Goal: Find specific page/section: Find specific page/section

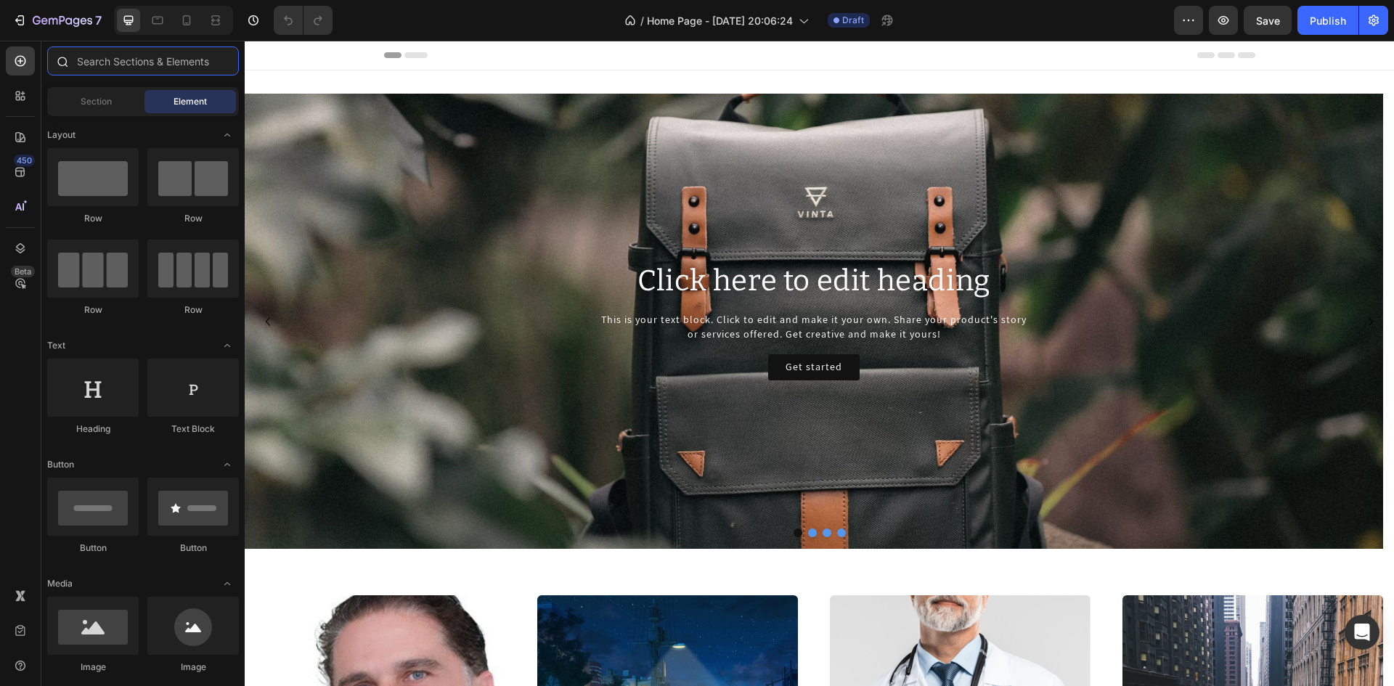
click at [97, 57] on input "text" at bounding box center [143, 60] width 192 height 29
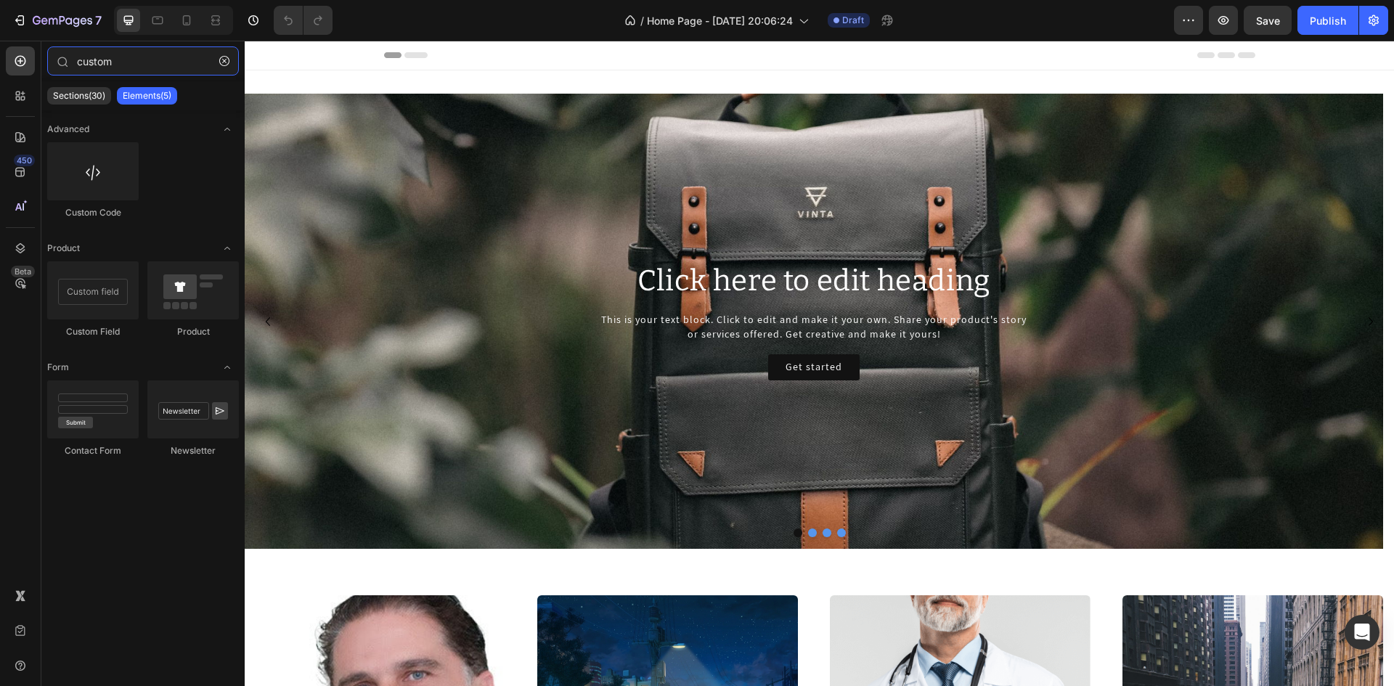
type input "custom"
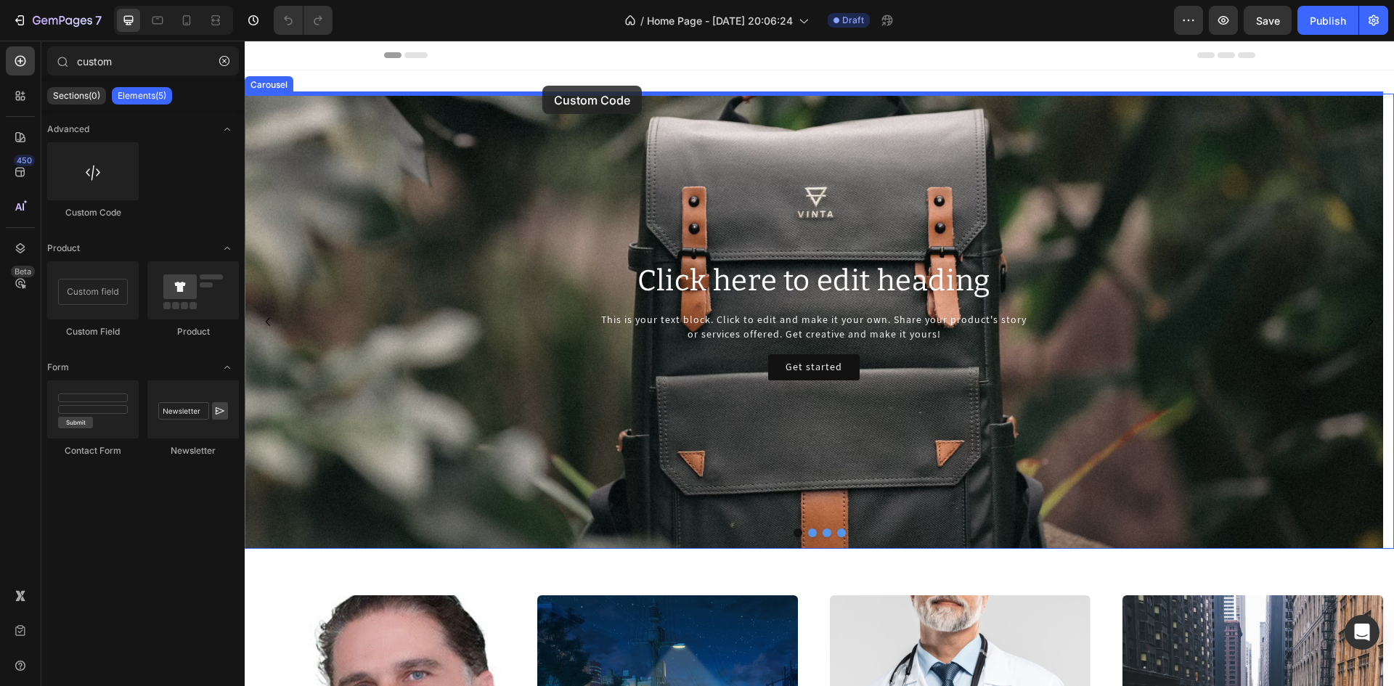
drag, startPoint x: 476, startPoint y: 214, endPoint x: 542, endPoint y: 86, distance: 144.8
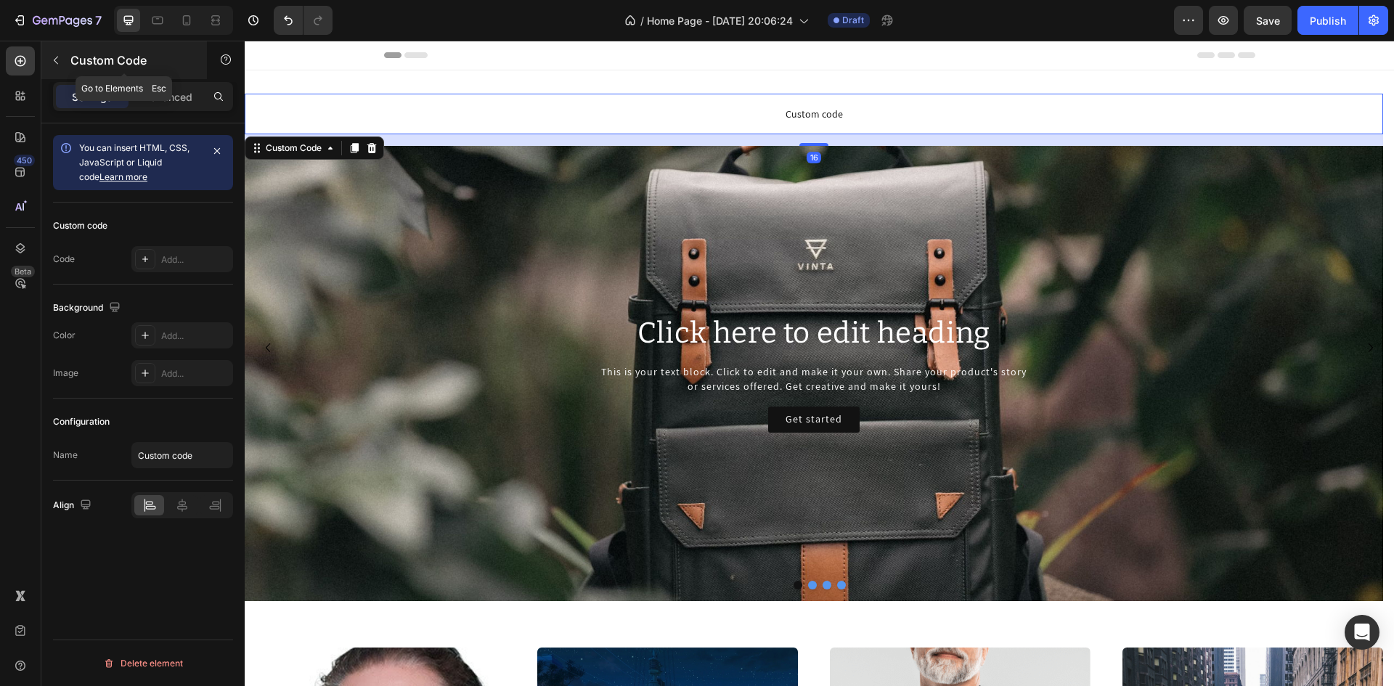
click at [71, 57] on p "Custom Code" at bounding box center [131, 60] width 123 height 17
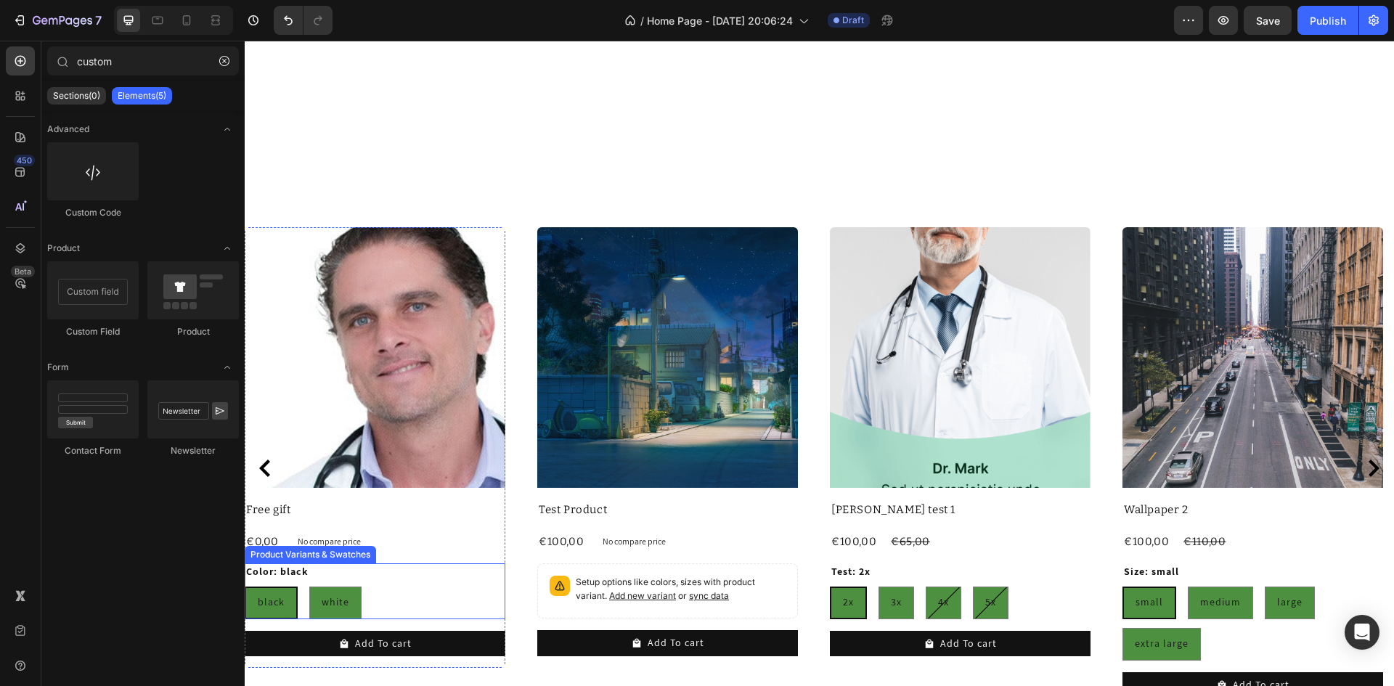
scroll to position [653, 0]
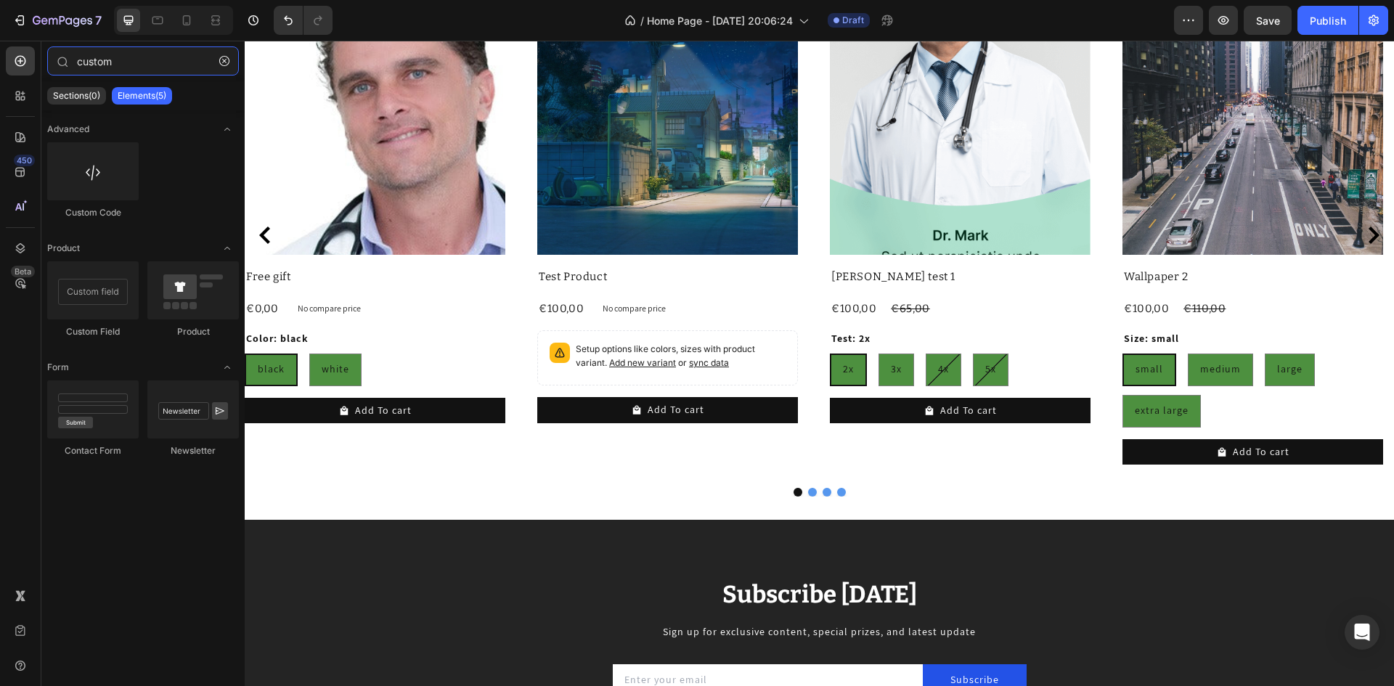
drag, startPoint x: 117, startPoint y: 56, endPoint x: 36, endPoint y: 49, distance: 81.6
click at [36, 49] on div "450 Beta custom Sections(0) Elements(5) We couldn’t find any matches for “custo…" at bounding box center [122, 363] width 245 height 645
click at [21, 95] on icon at bounding box center [20, 96] width 15 height 15
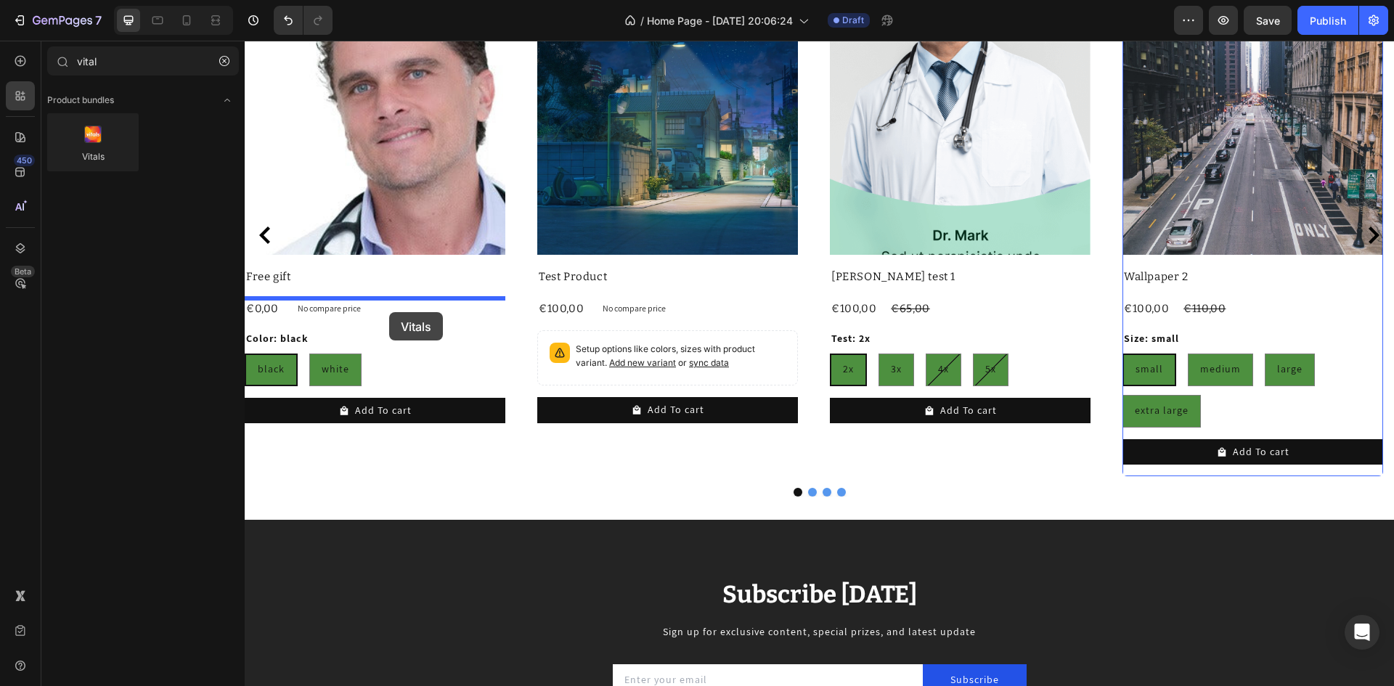
drag, startPoint x: 348, startPoint y: 195, endPoint x: 389, endPoint y: 312, distance: 124.7
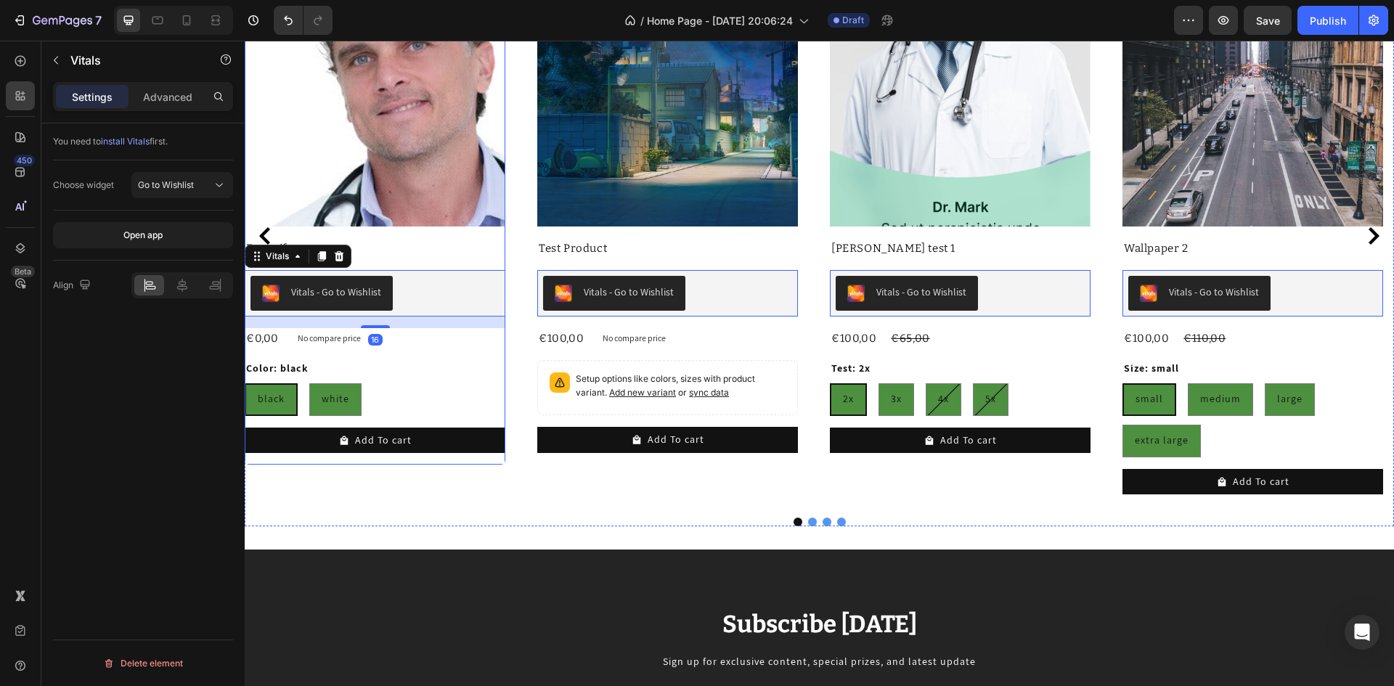
scroll to position [682, 0]
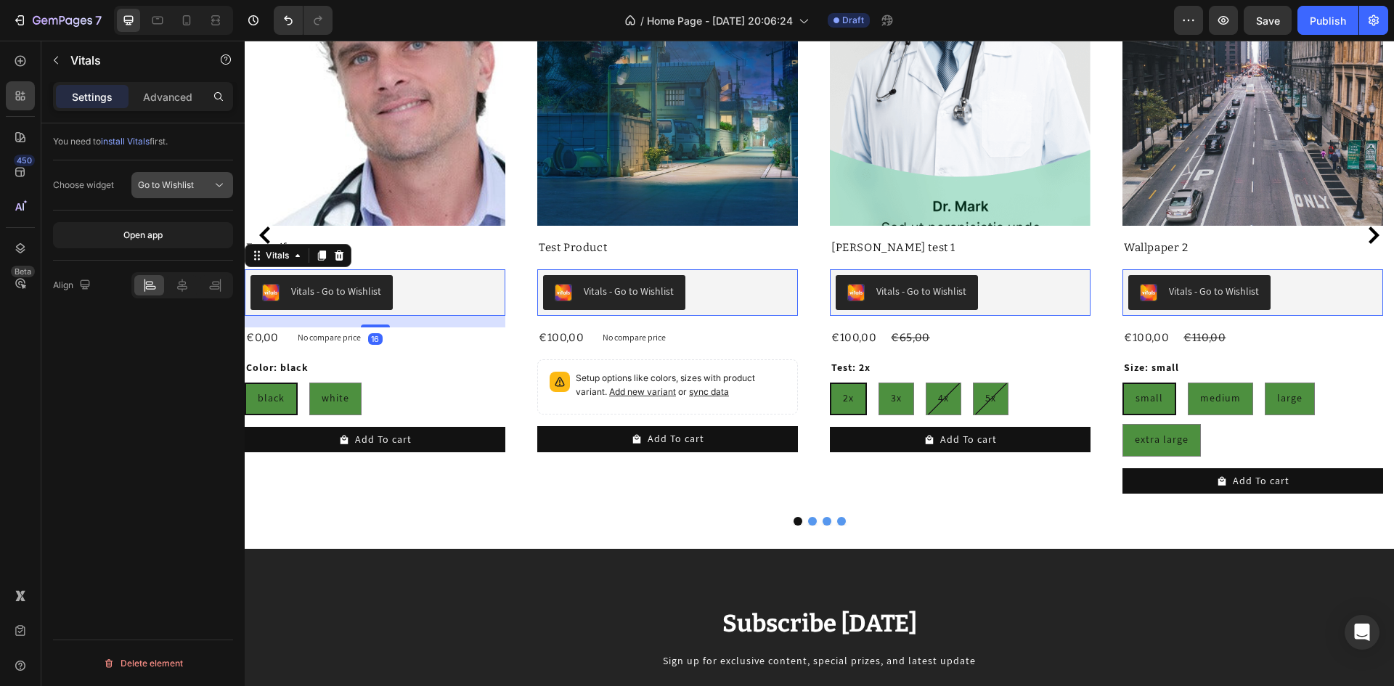
click at [219, 187] on icon at bounding box center [219, 185] width 15 height 15
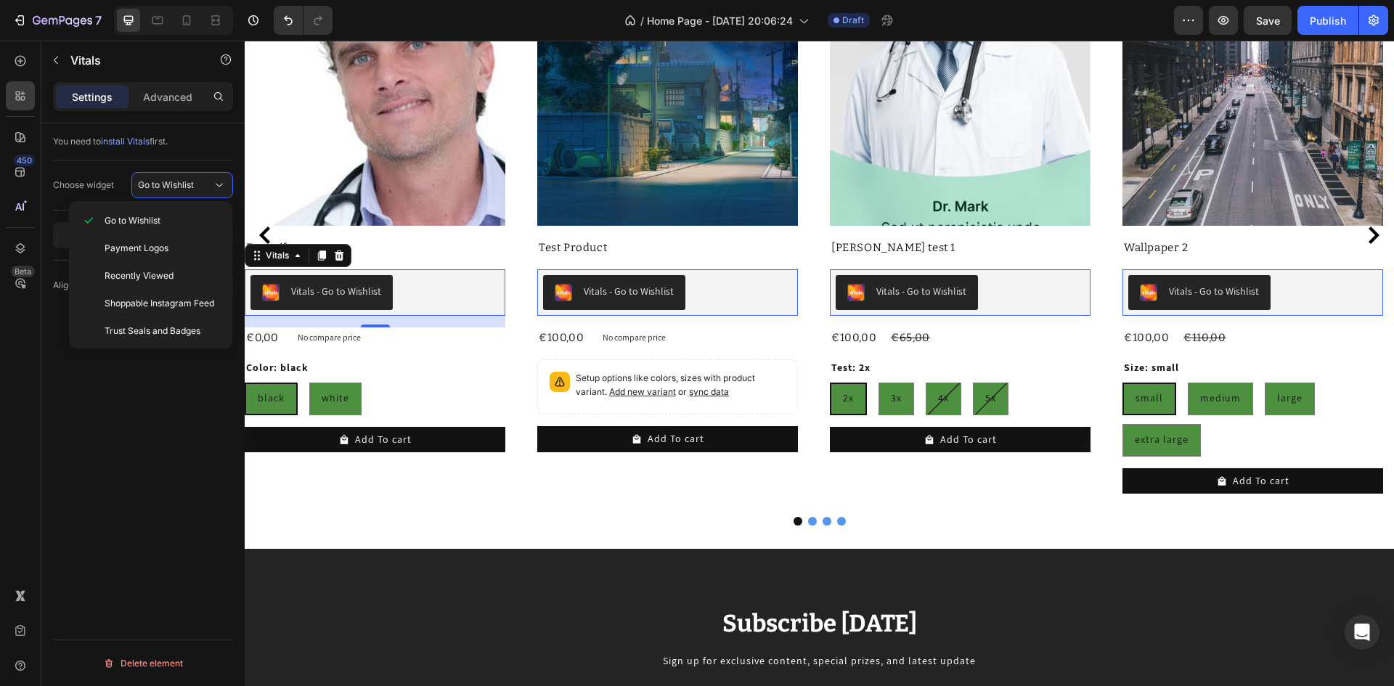
click at [204, 136] on div "You need to install Vitals first." at bounding box center [143, 141] width 180 height 13
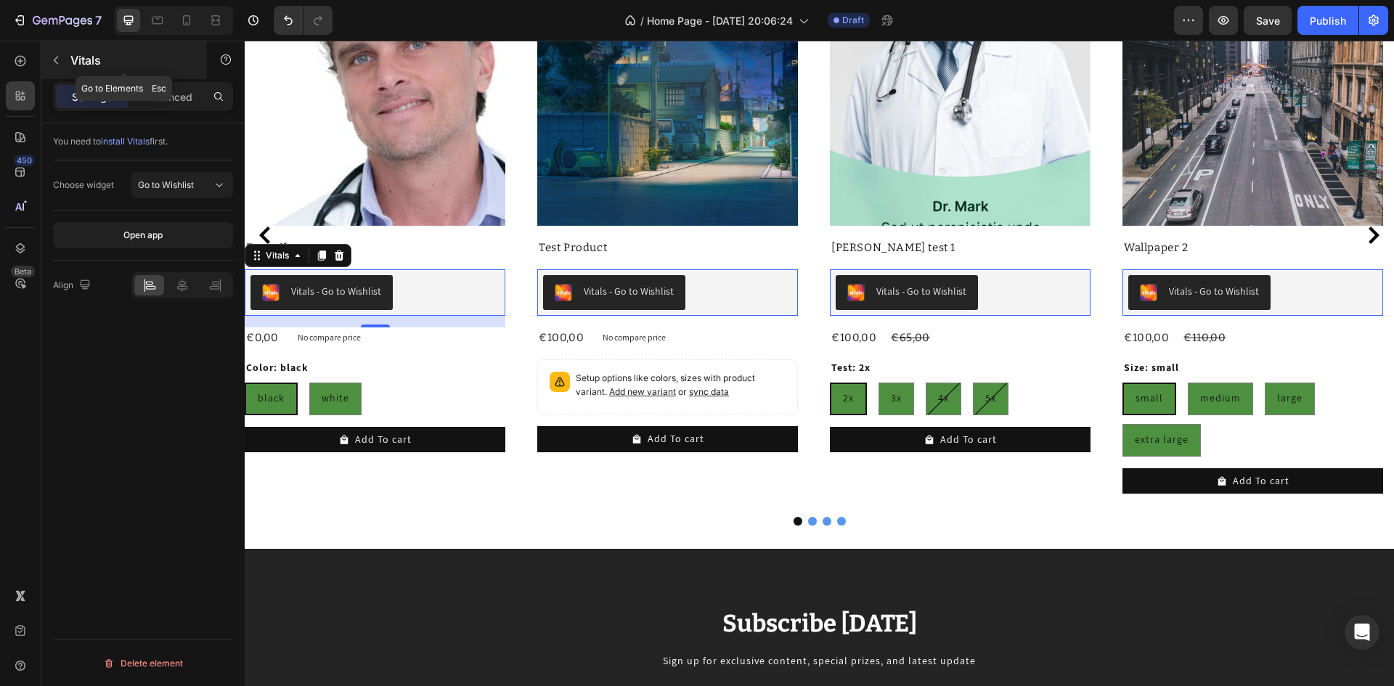
click at [54, 54] on icon "button" at bounding box center [56, 60] width 12 height 12
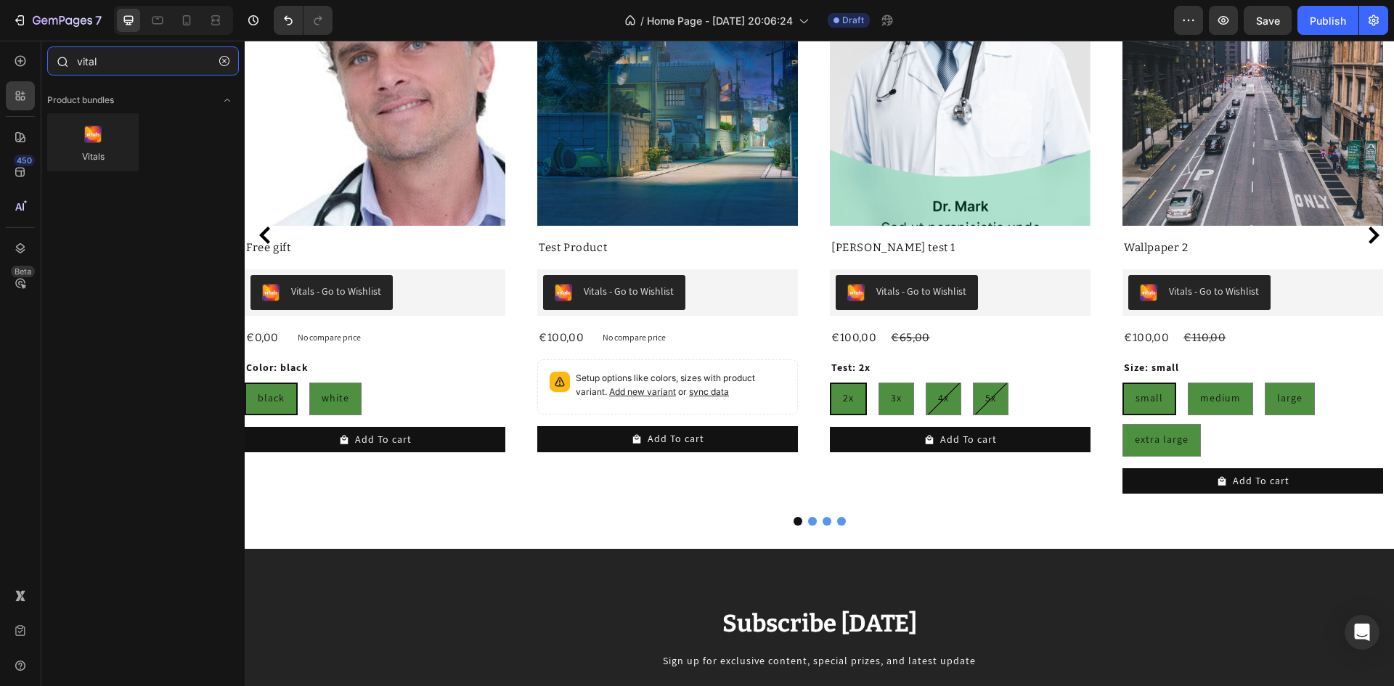
drag, startPoint x: 124, startPoint y: 63, endPoint x: 71, endPoint y: 60, distance: 53.1
click at [71, 60] on div "vital" at bounding box center [142, 63] width 203 height 35
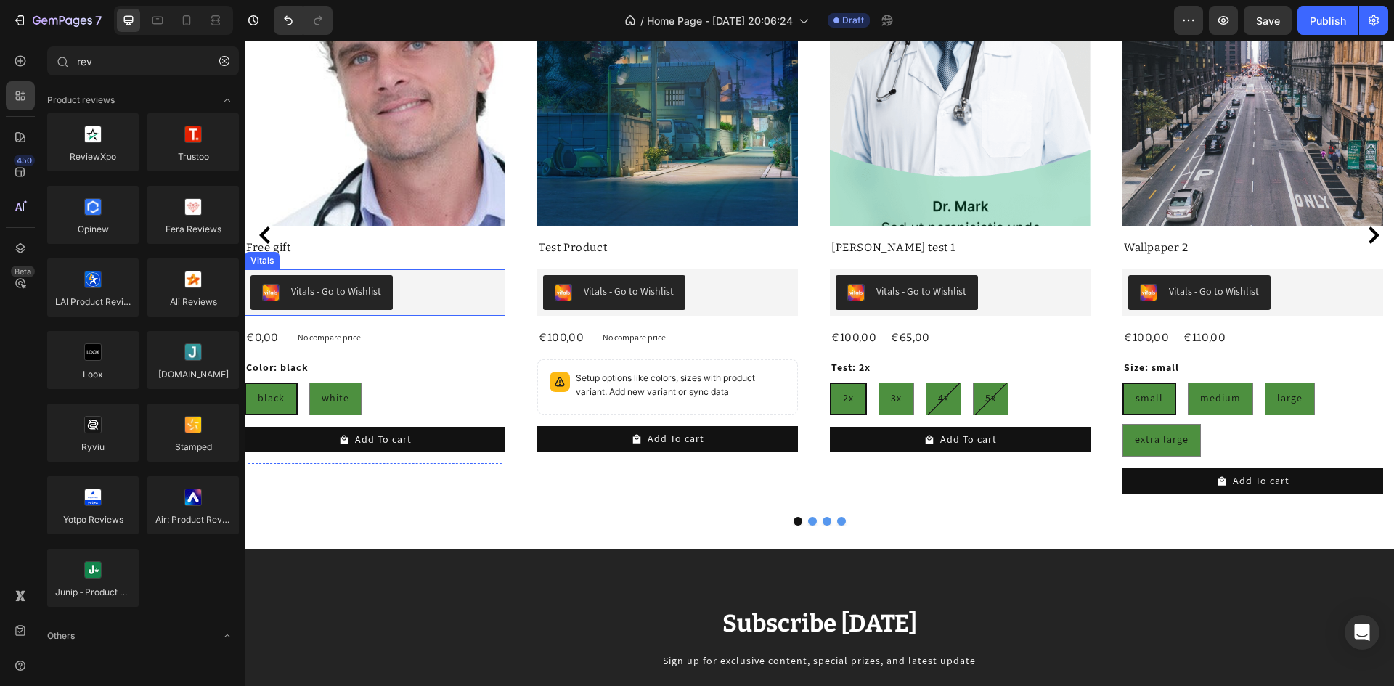
click at [401, 295] on div "Vitals - Go to Wishlist" at bounding box center [374, 292] width 249 height 35
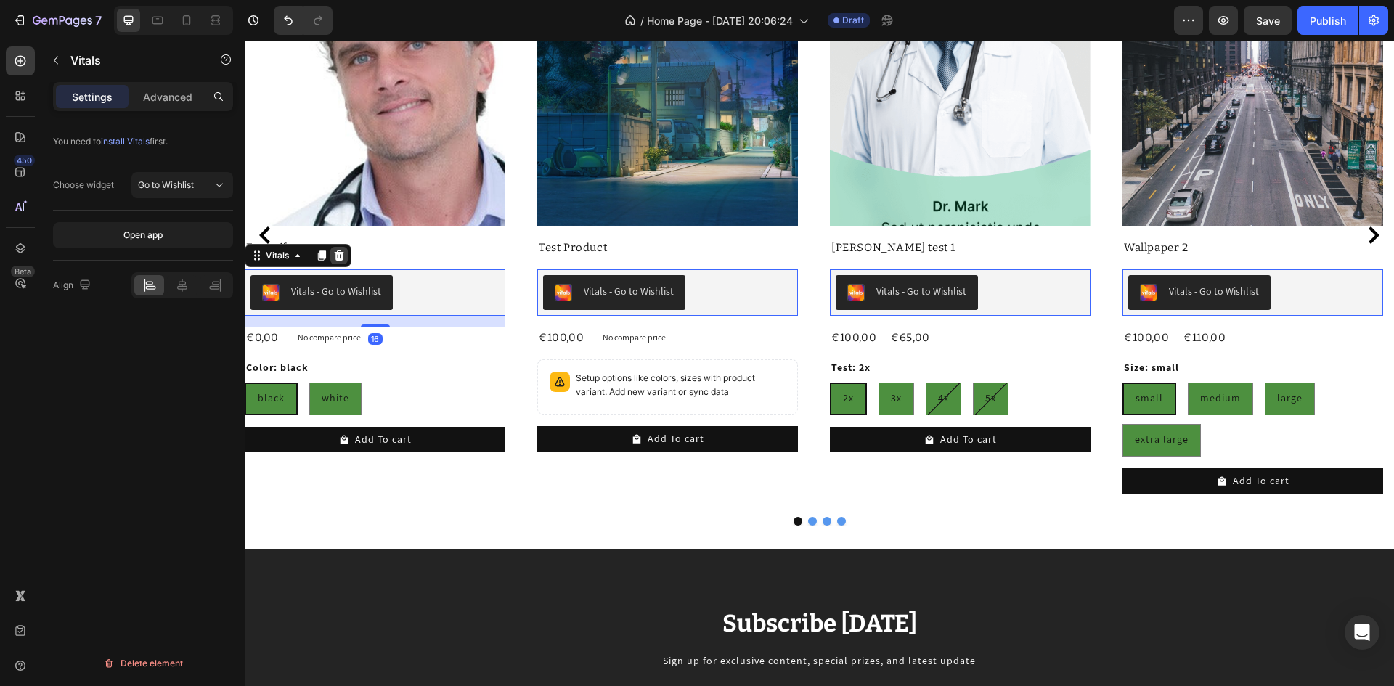
click at [343, 251] on icon at bounding box center [339, 256] width 12 height 12
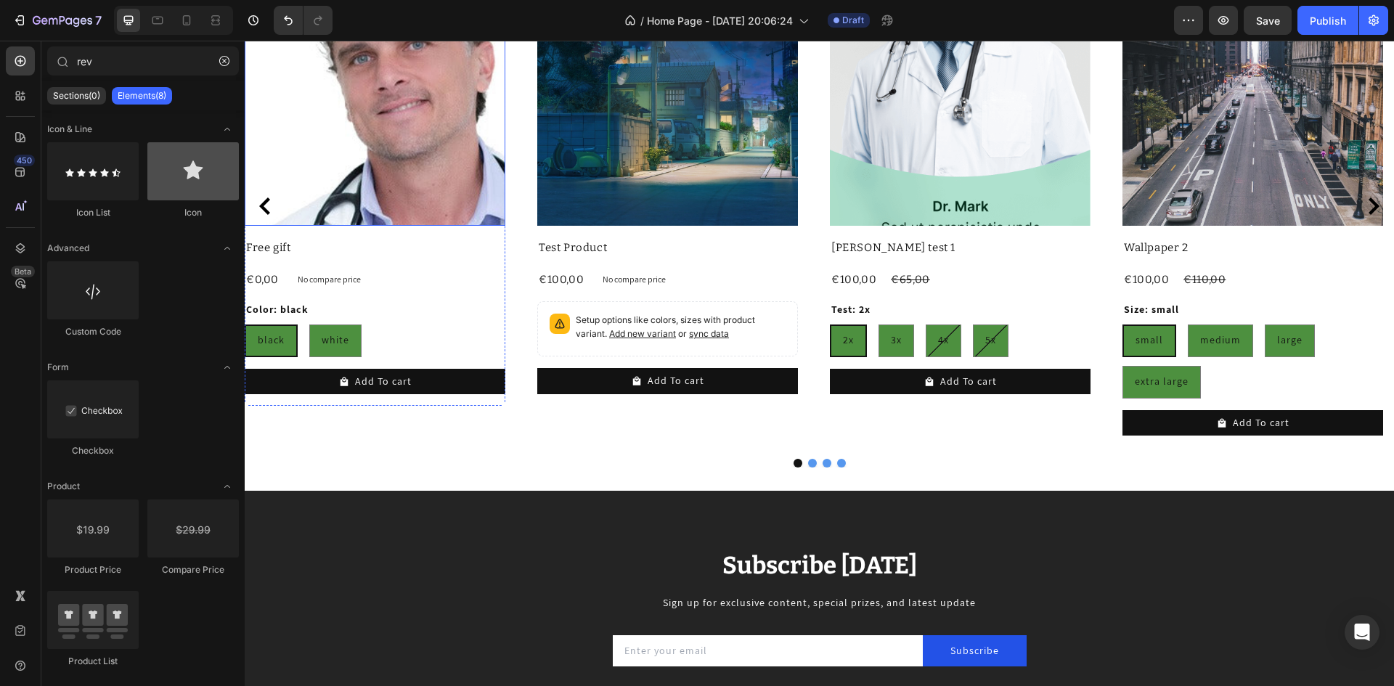
scroll to position [653, 0]
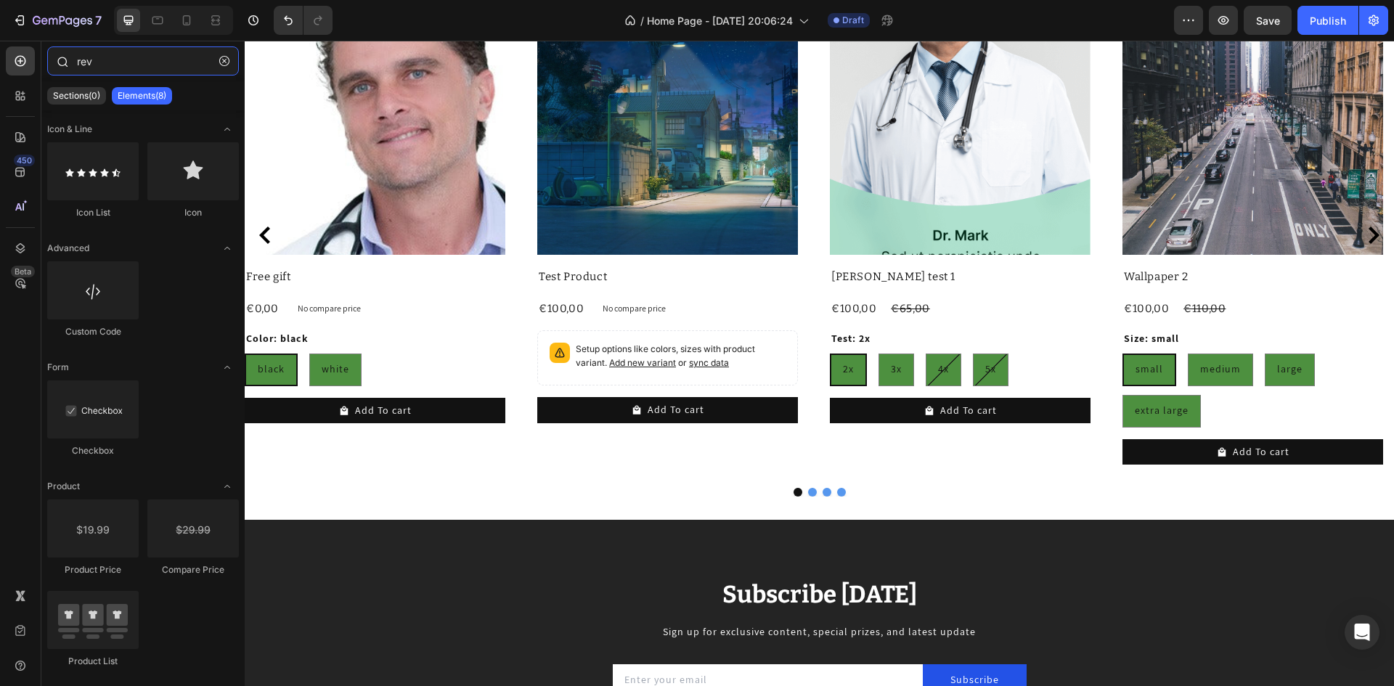
drag, startPoint x: 119, startPoint y: 63, endPoint x: 68, endPoint y: 57, distance: 52.0
click at [68, 57] on div "rev" at bounding box center [142, 63] width 203 height 35
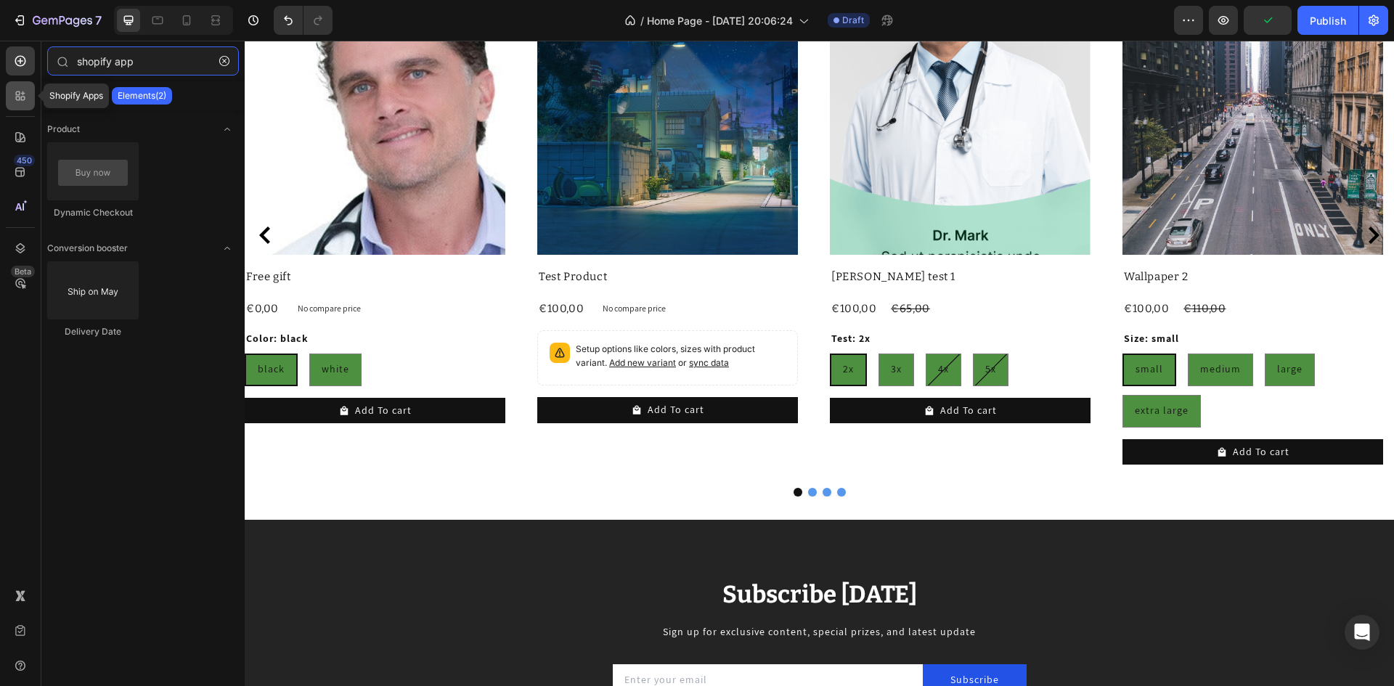
type input "shopify app"
click at [22, 95] on icon at bounding box center [20, 96] width 15 height 15
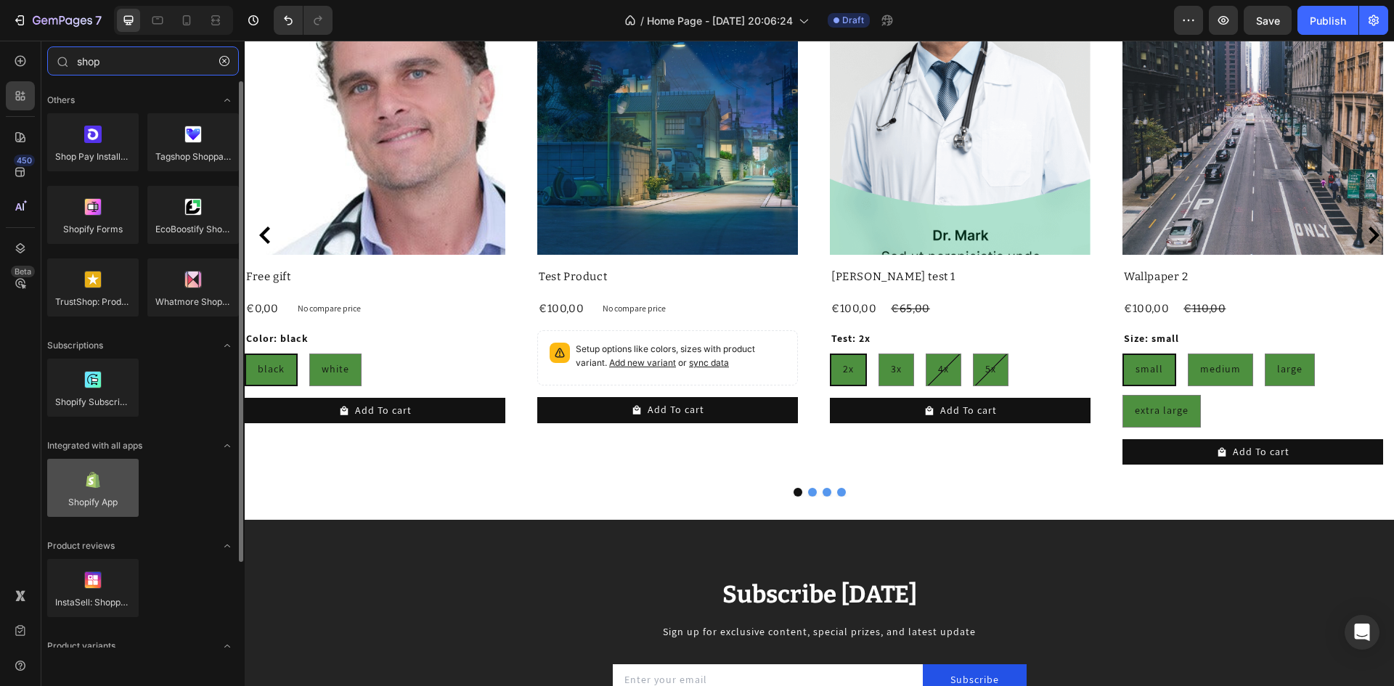
type input "shop"
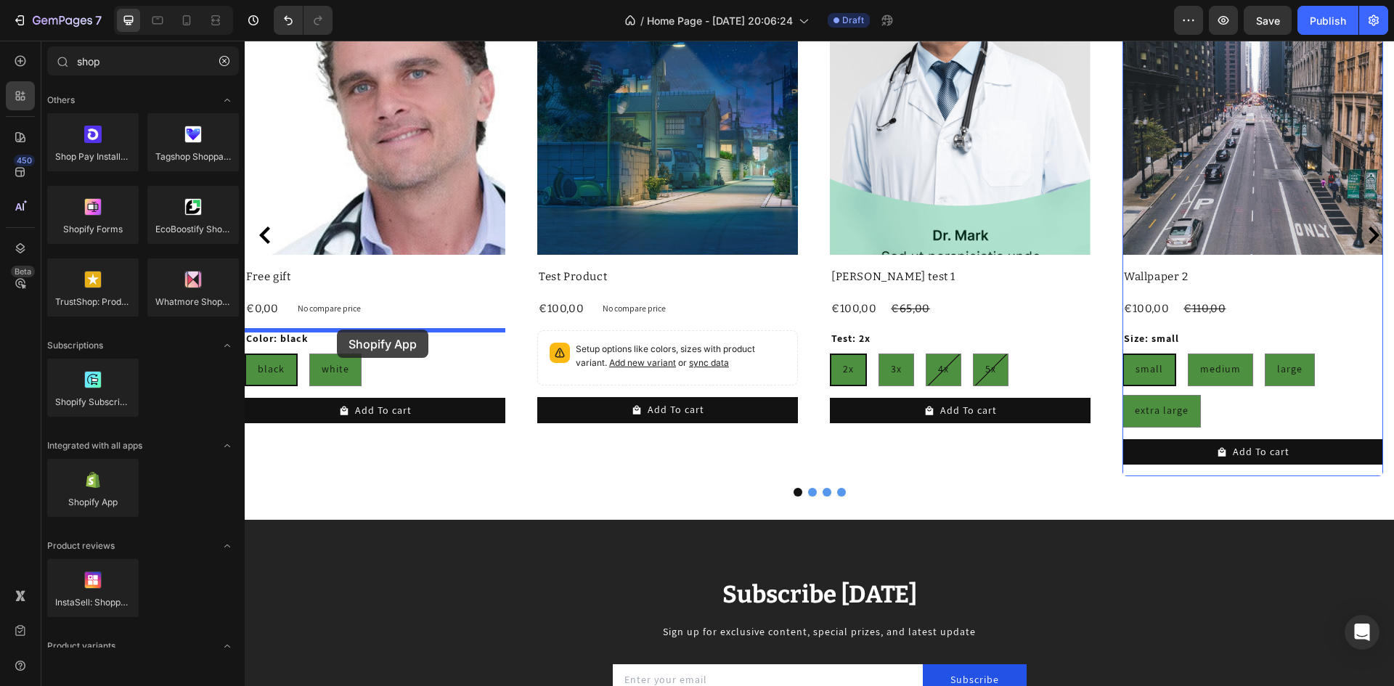
drag, startPoint x: 367, startPoint y: 519, endPoint x: 337, endPoint y: 330, distance: 191.9
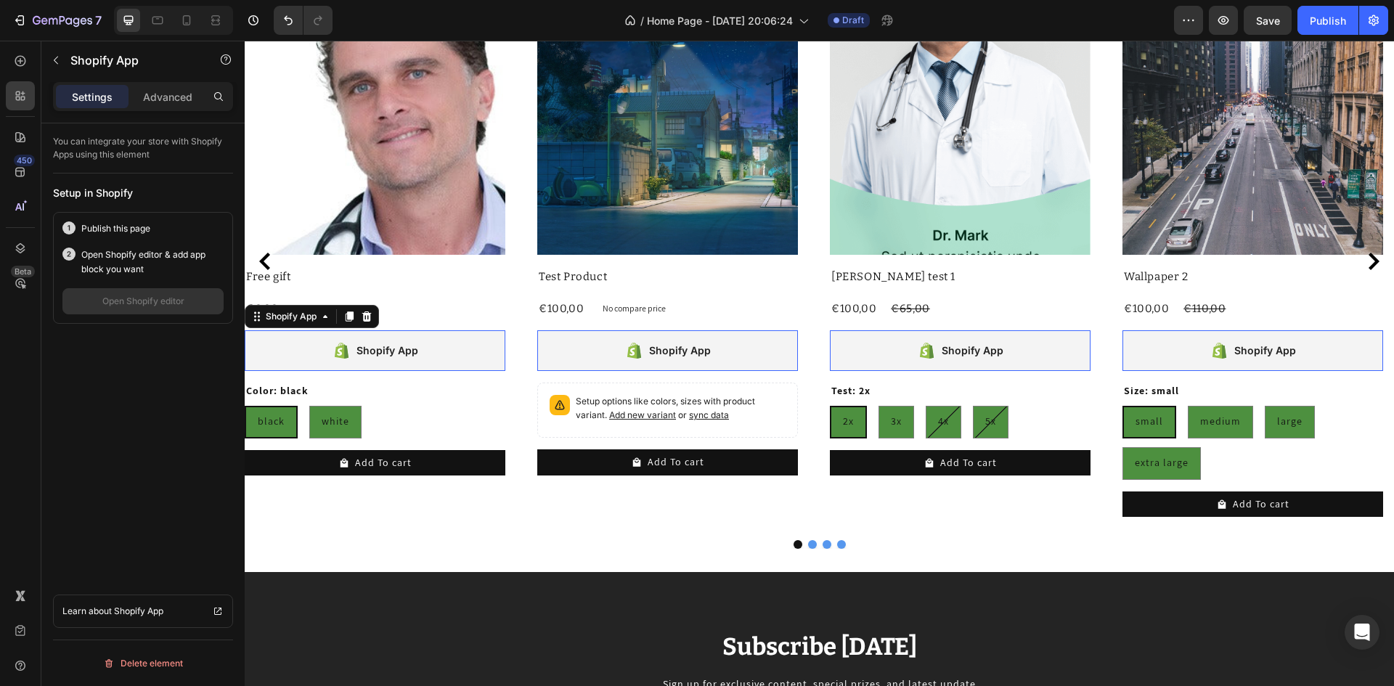
scroll to position [680, 0]
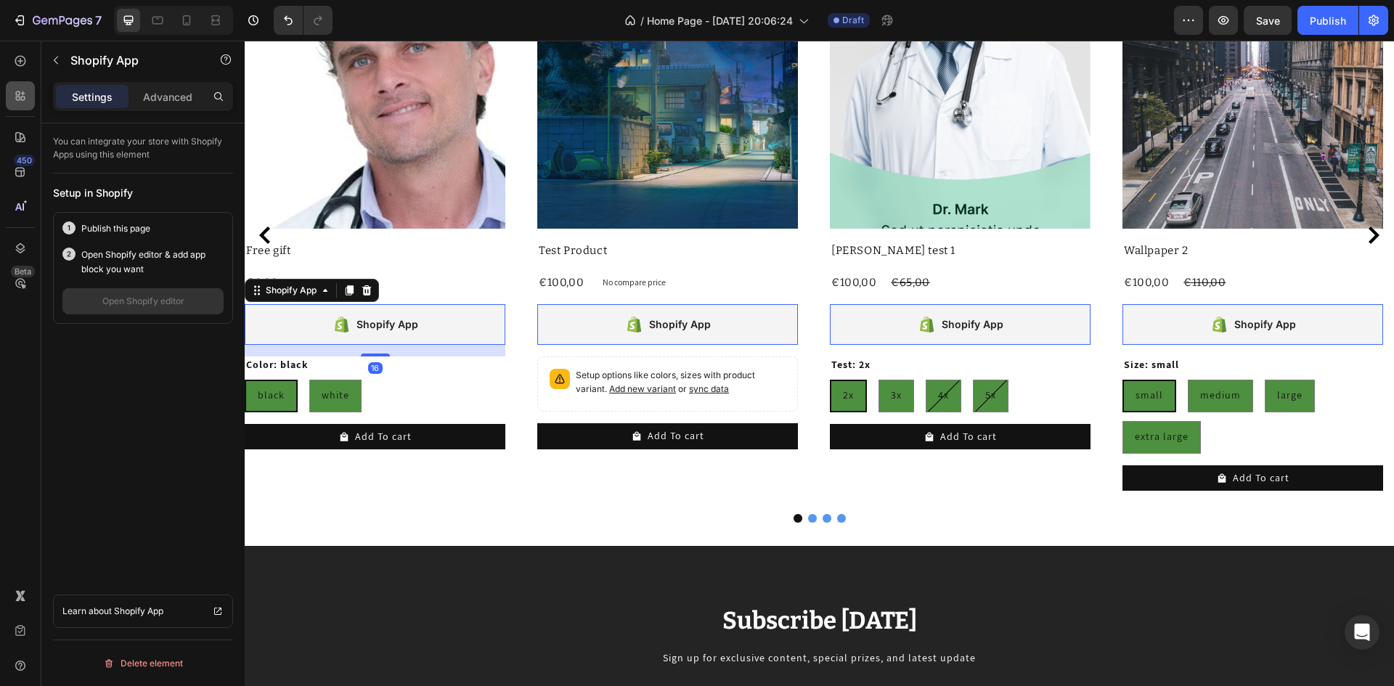
click at [29, 101] on div at bounding box center [20, 95] width 29 height 29
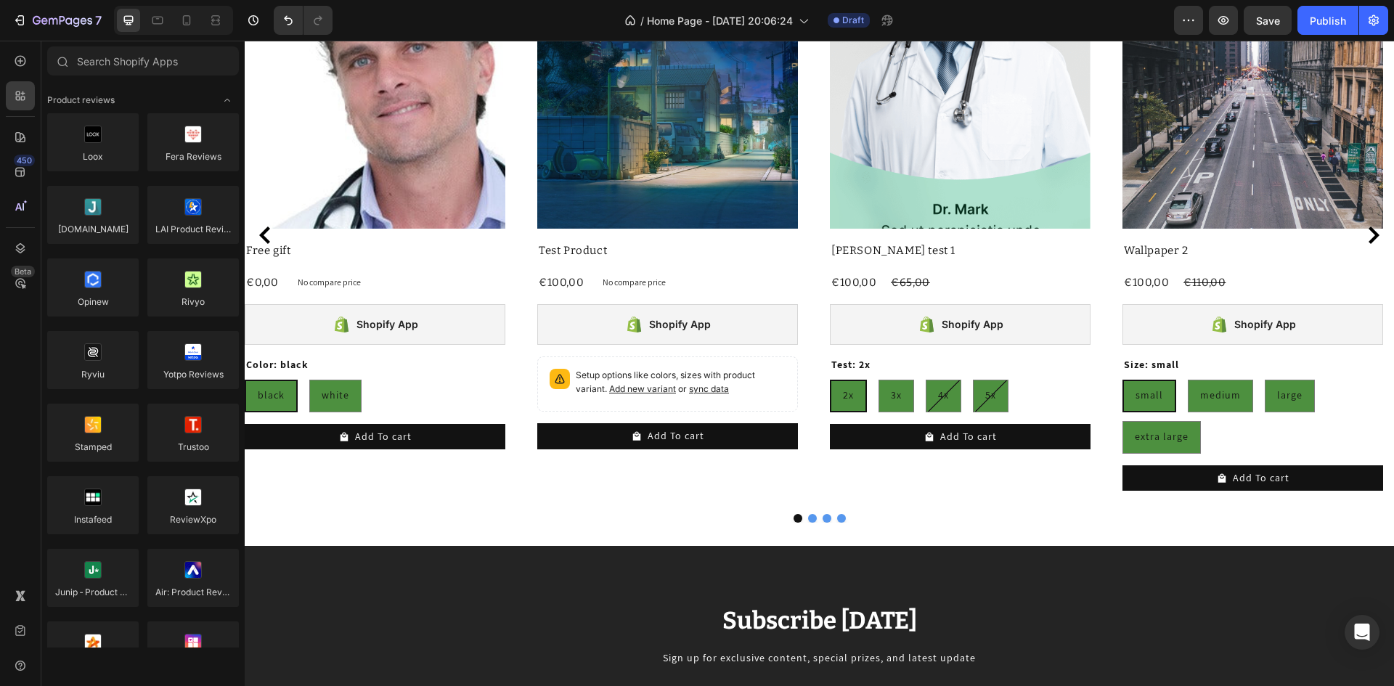
scroll to position [363, 0]
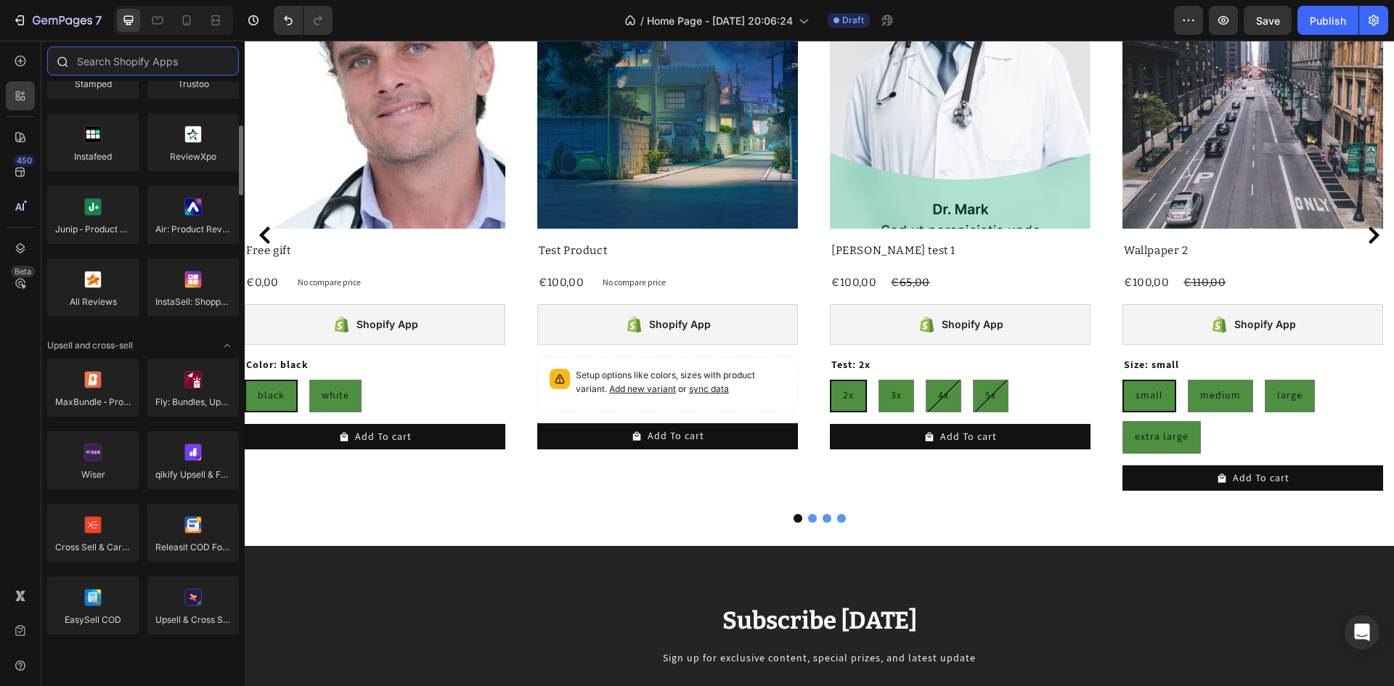
click at [120, 62] on input "text" at bounding box center [143, 60] width 192 height 29
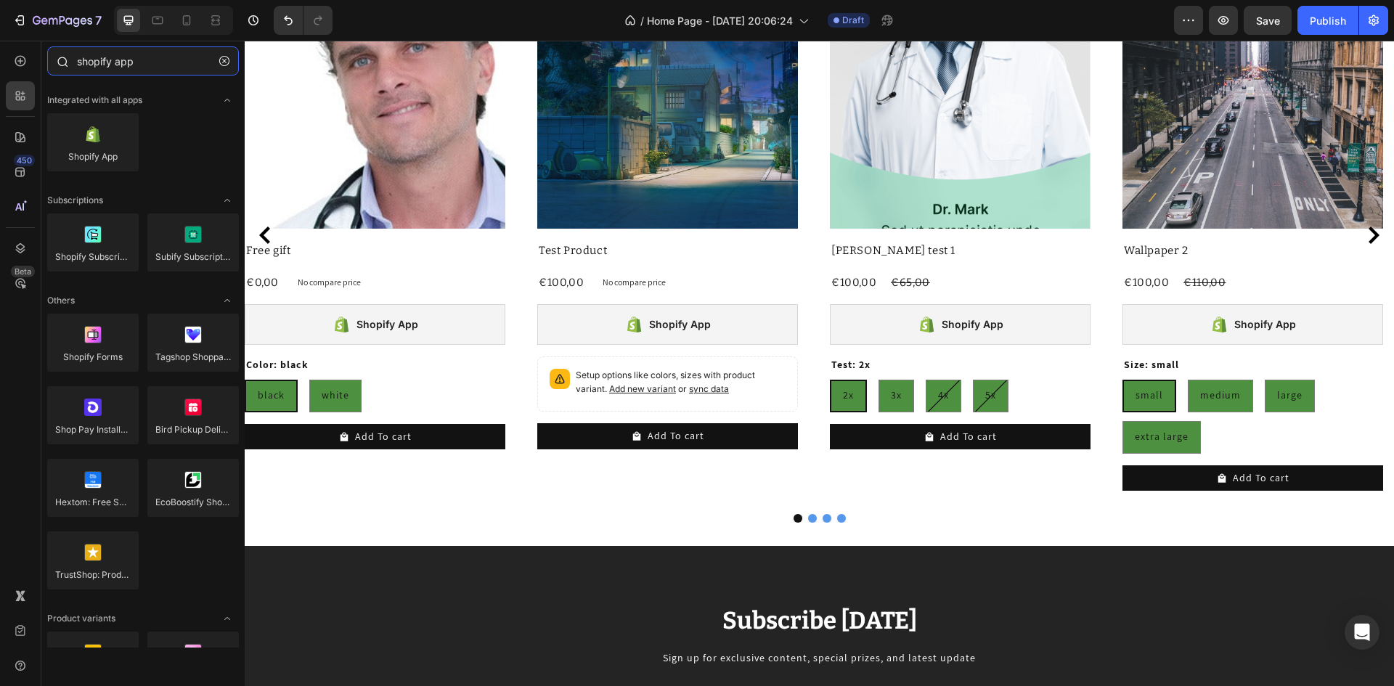
type input "shopify app"
click at [12, 19] on icon "button" at bounding box center [19, 20] width 15 height 15
